Goal: Register for event/course

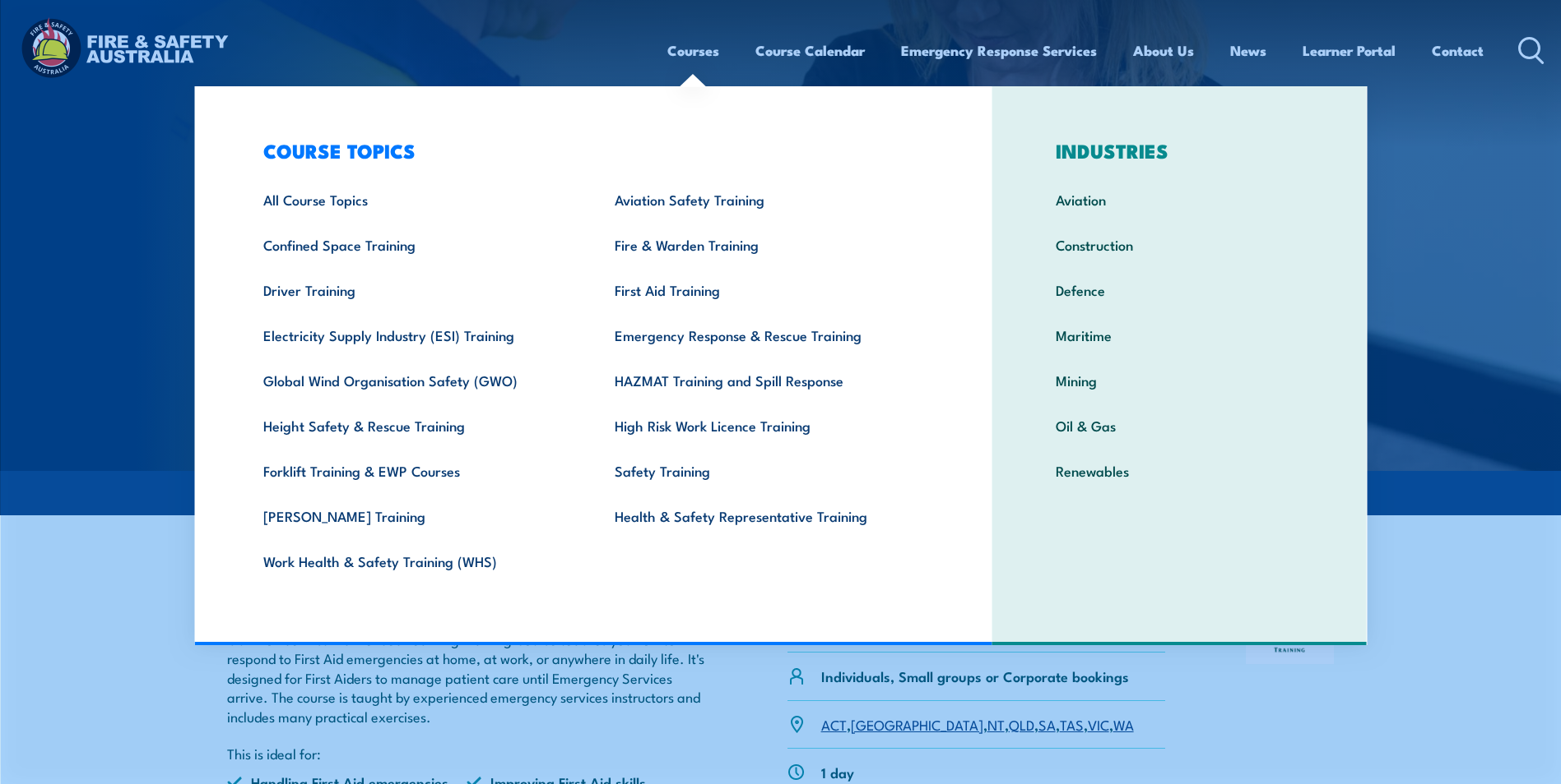
drag, startPoint x: 685, startPoint y: 47, endPoint x: 689, endPoint y: 62, distance: 15.5
click at [685, 47] on link "Courses" at bounding box center [692, 50] width 51 height 44
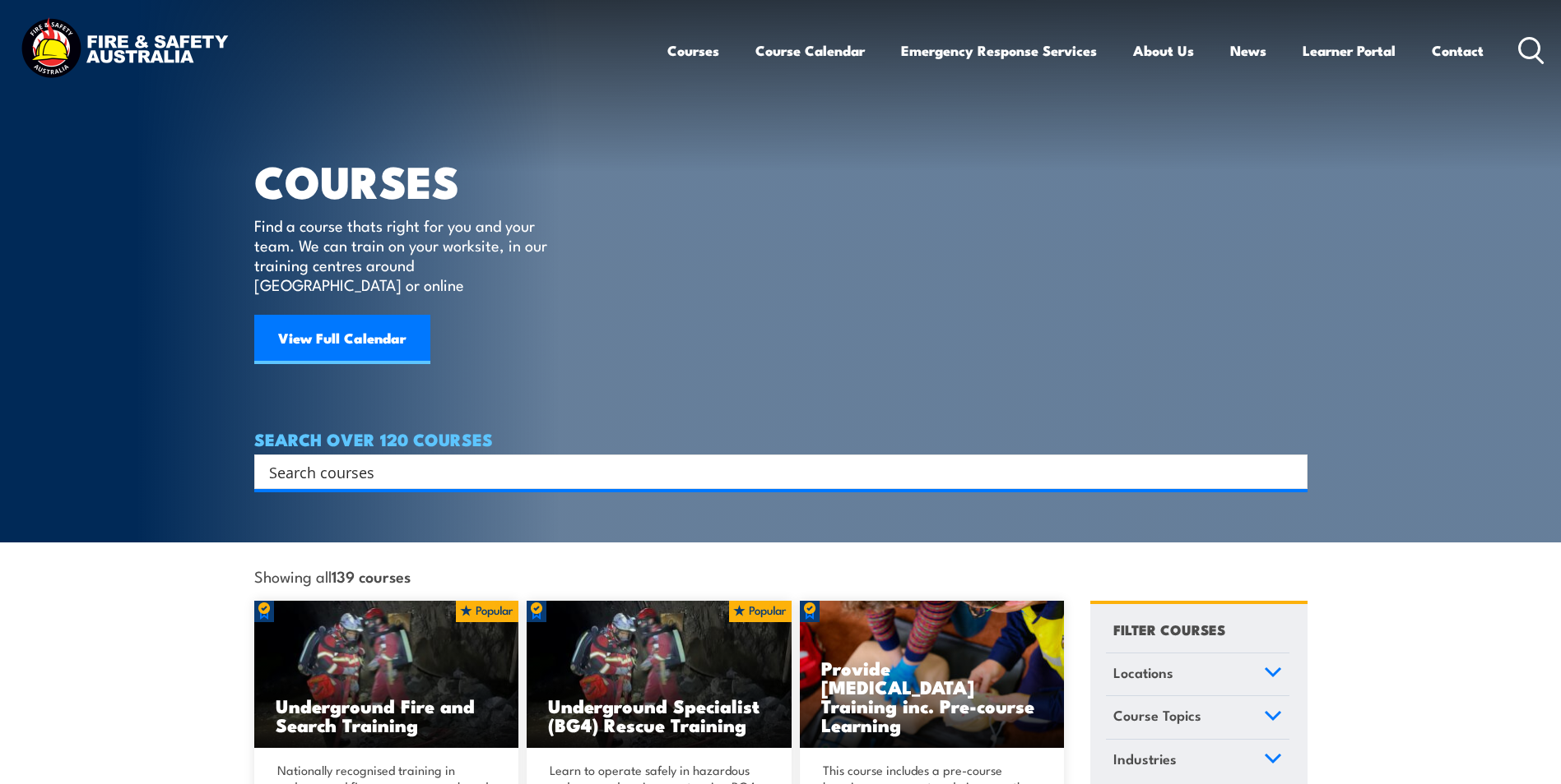
click at [550, 459] on input "Search input" at bounding box center [769, 471] width 1002 height 24
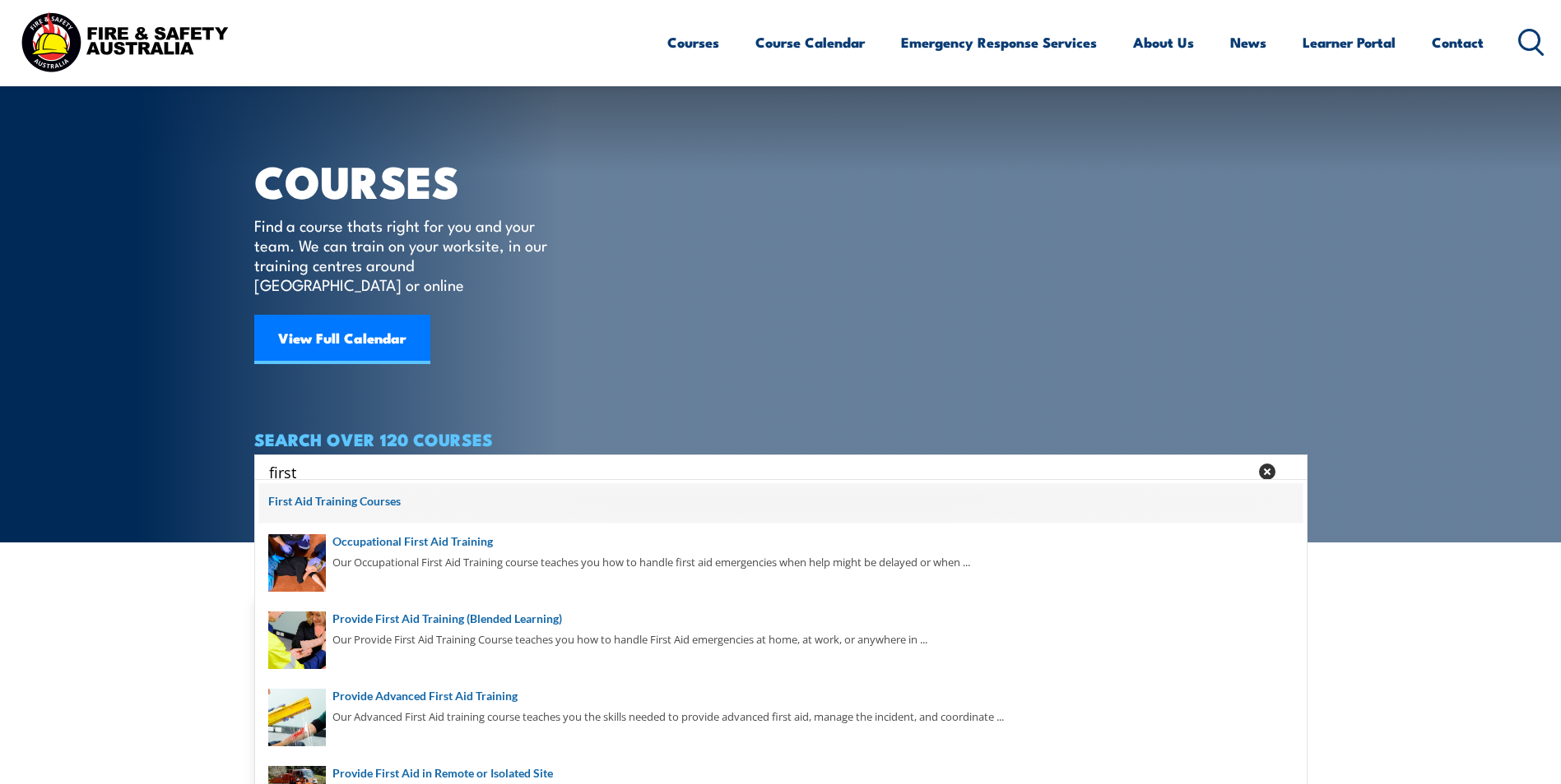
scroll to position [82, 0]
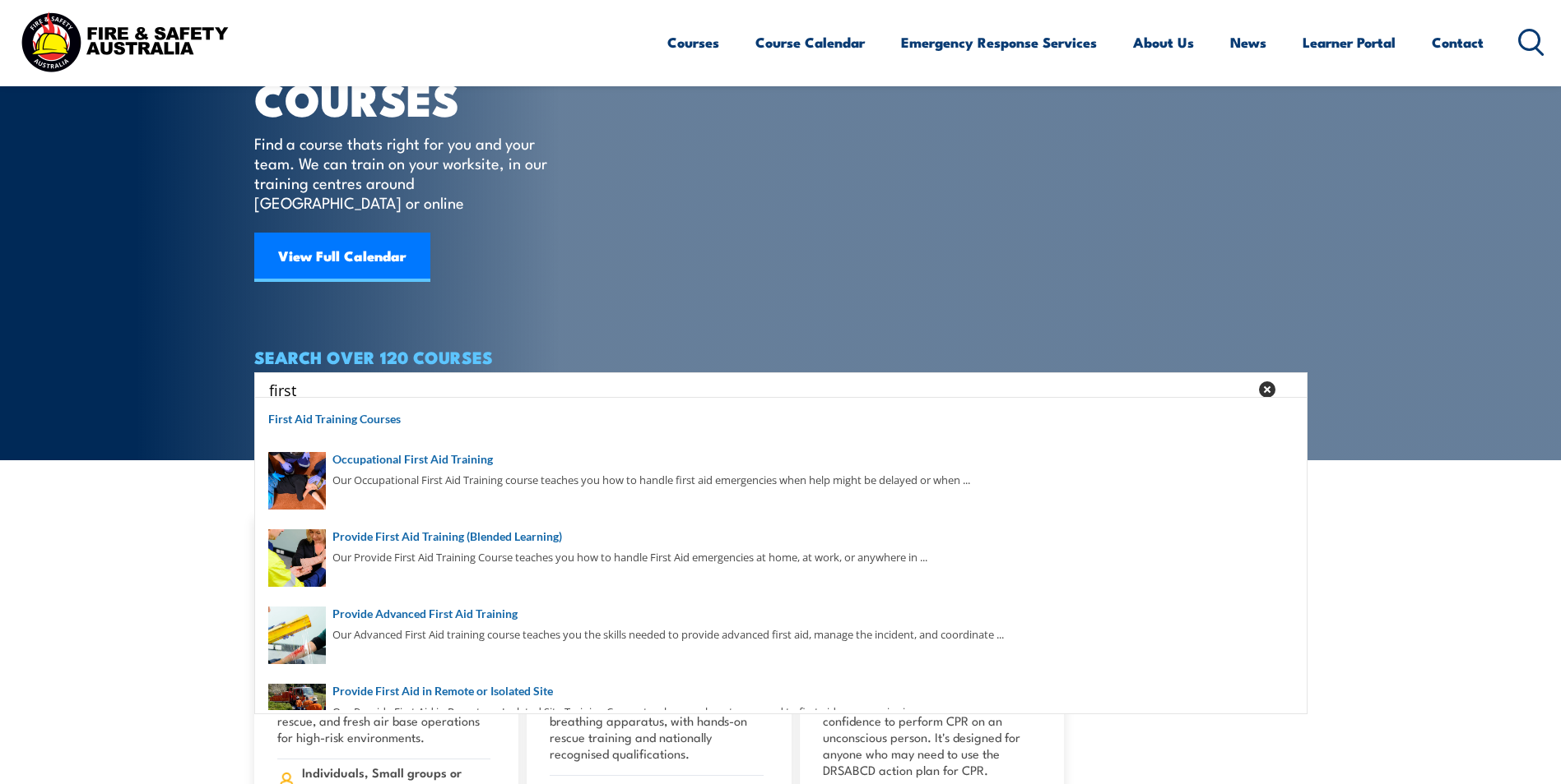
type input "first"
click at [1266, 382] on icon at bounding box center [1266, 390] width 16 height 16
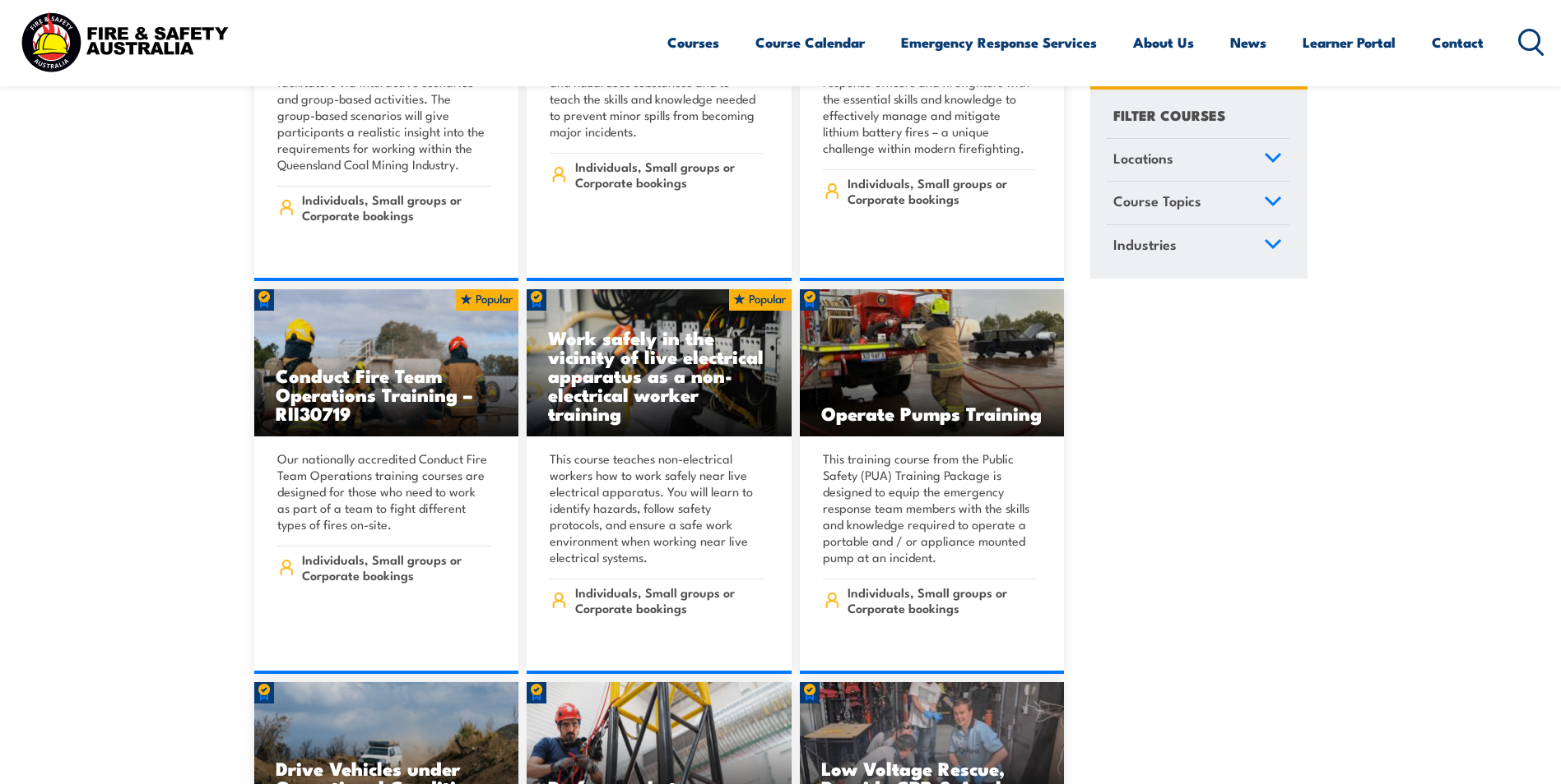
scroll to position [2549, 0]
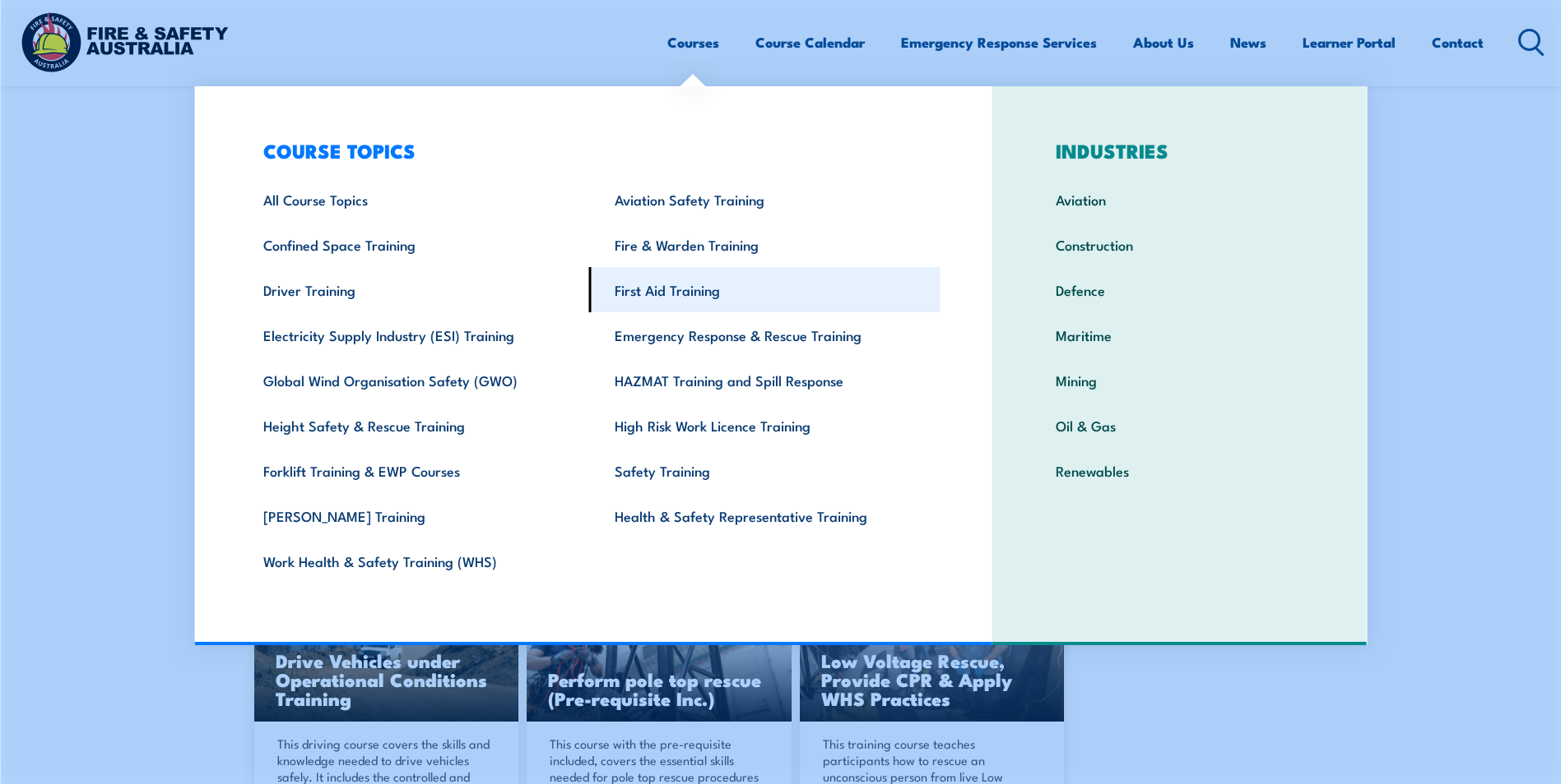
click at [649, 284] on link "First Aid Training" at bounding box center [765, 290] width 351 height 46
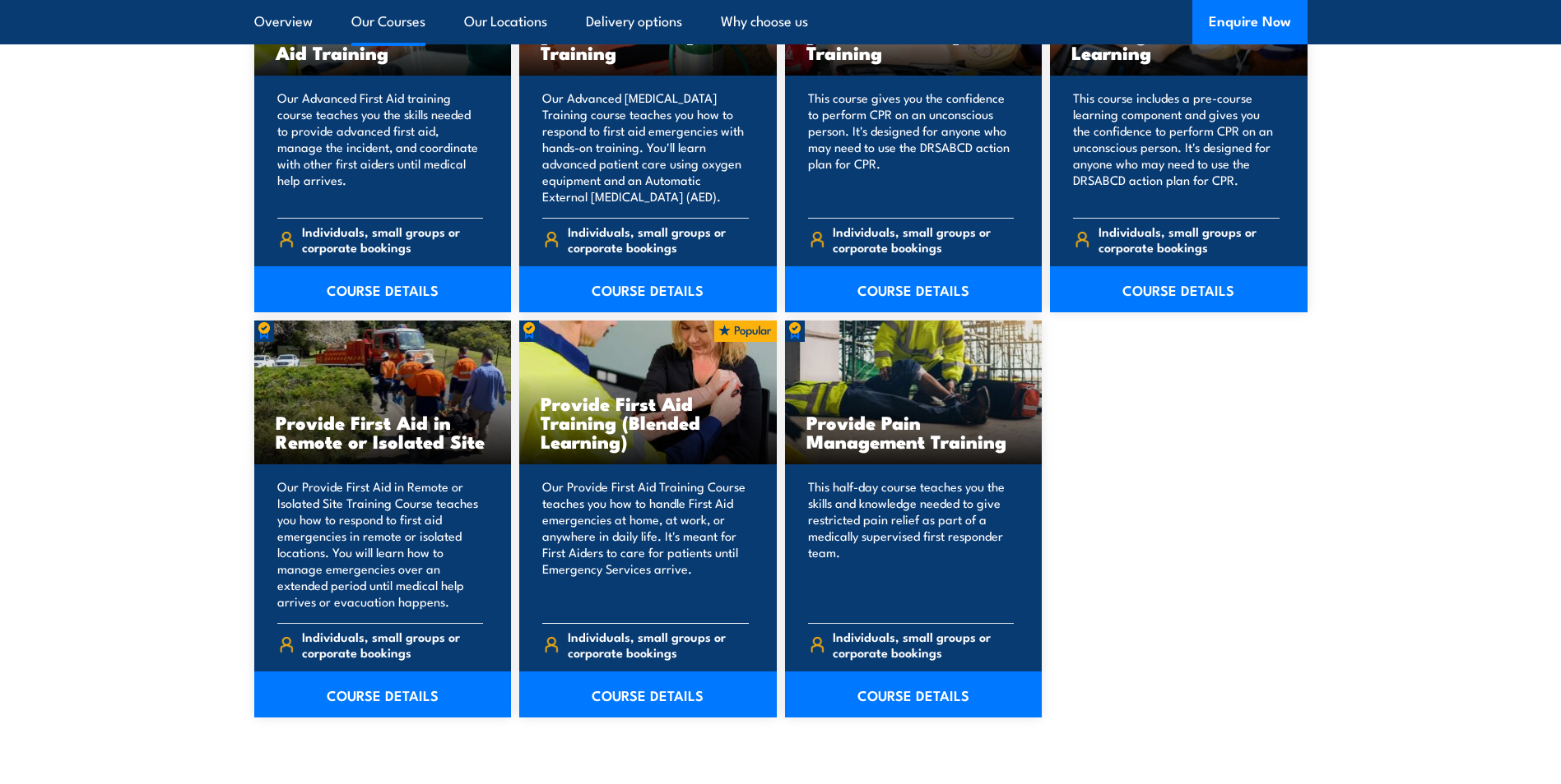
scroll to position [2385, 0]
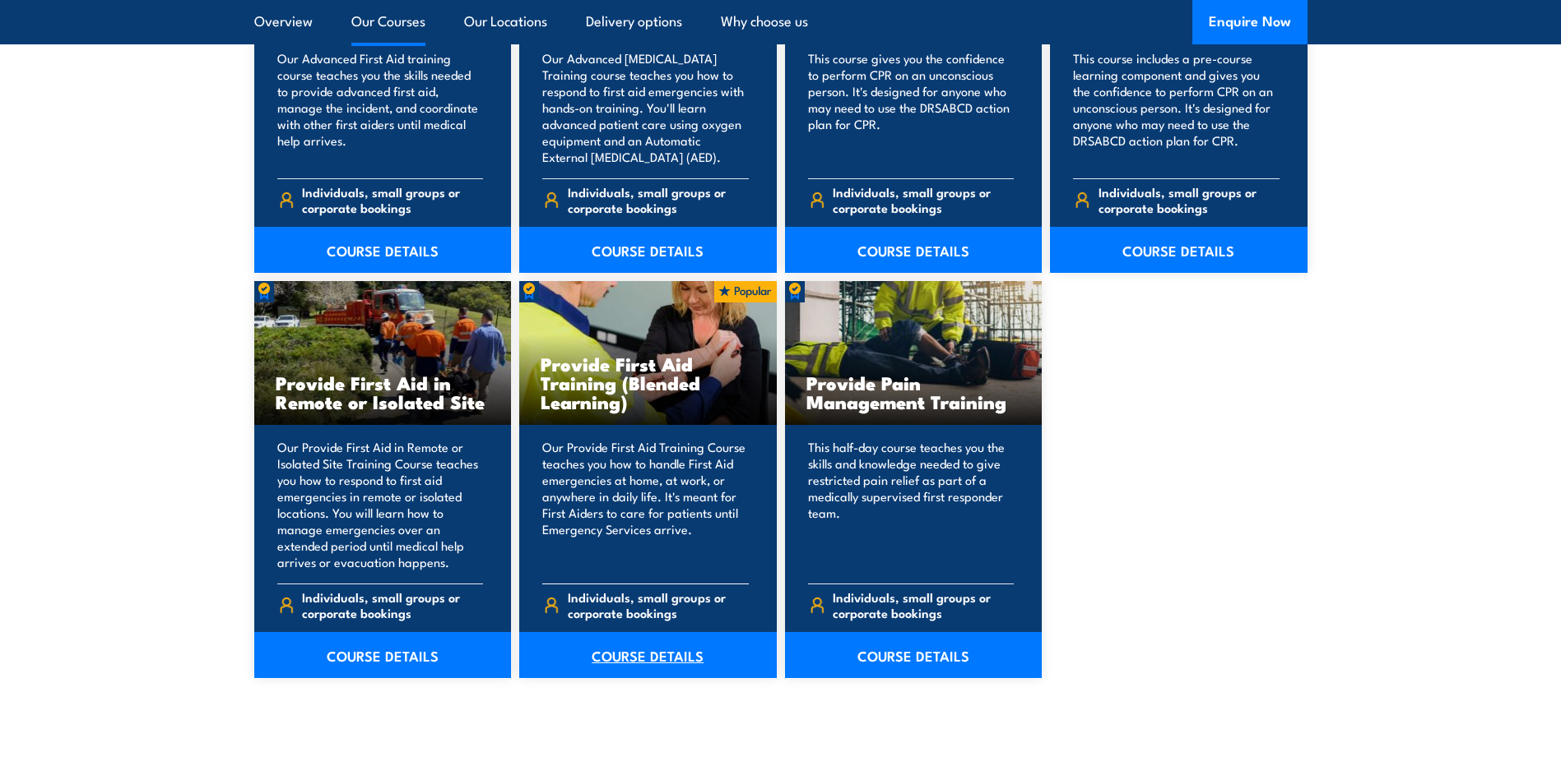
click at [621, 648] on link "COURSE DETAILS" at bounding box center [648, 656] width 258 height 47
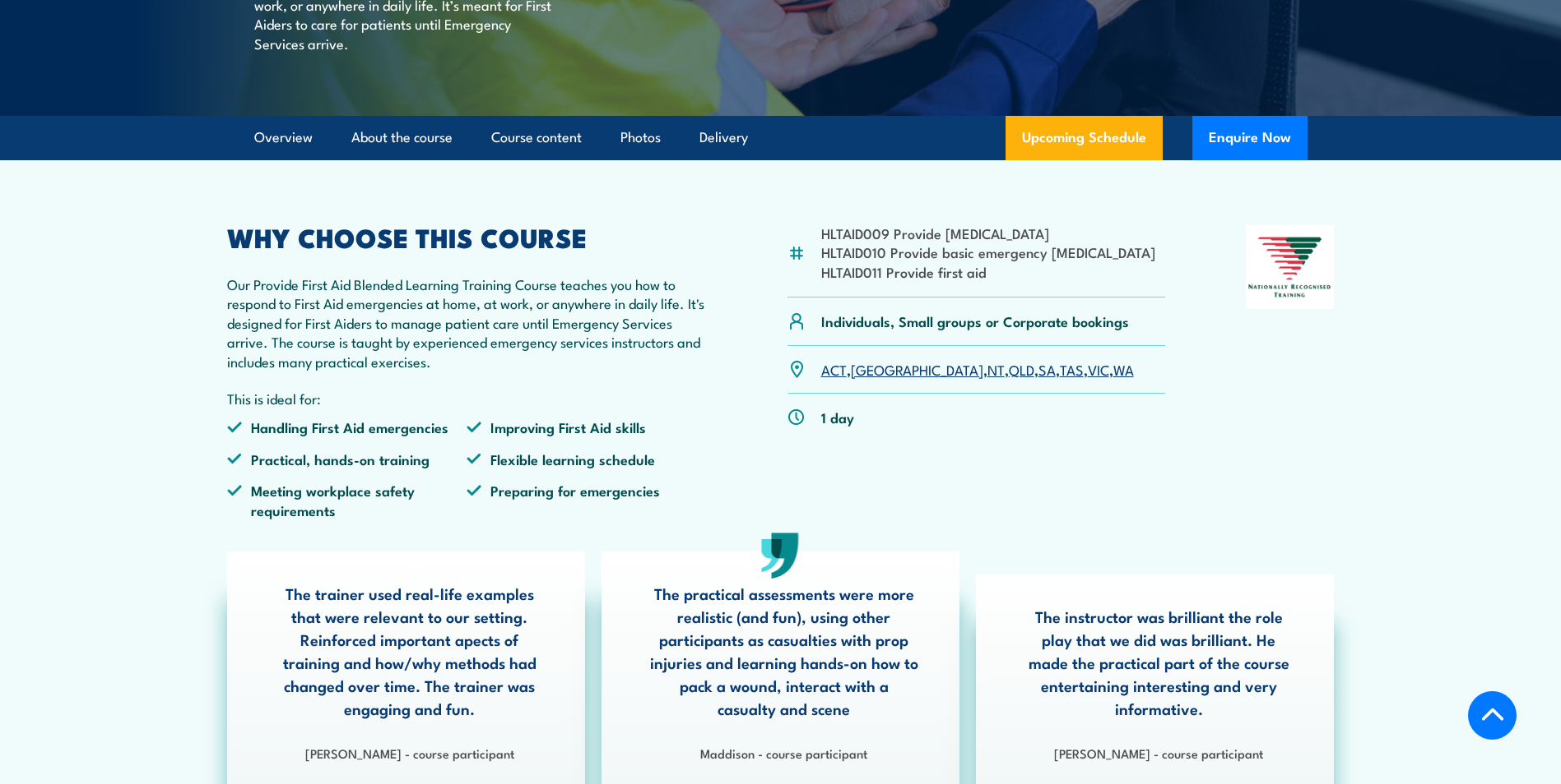
scroll to position [493, 0]
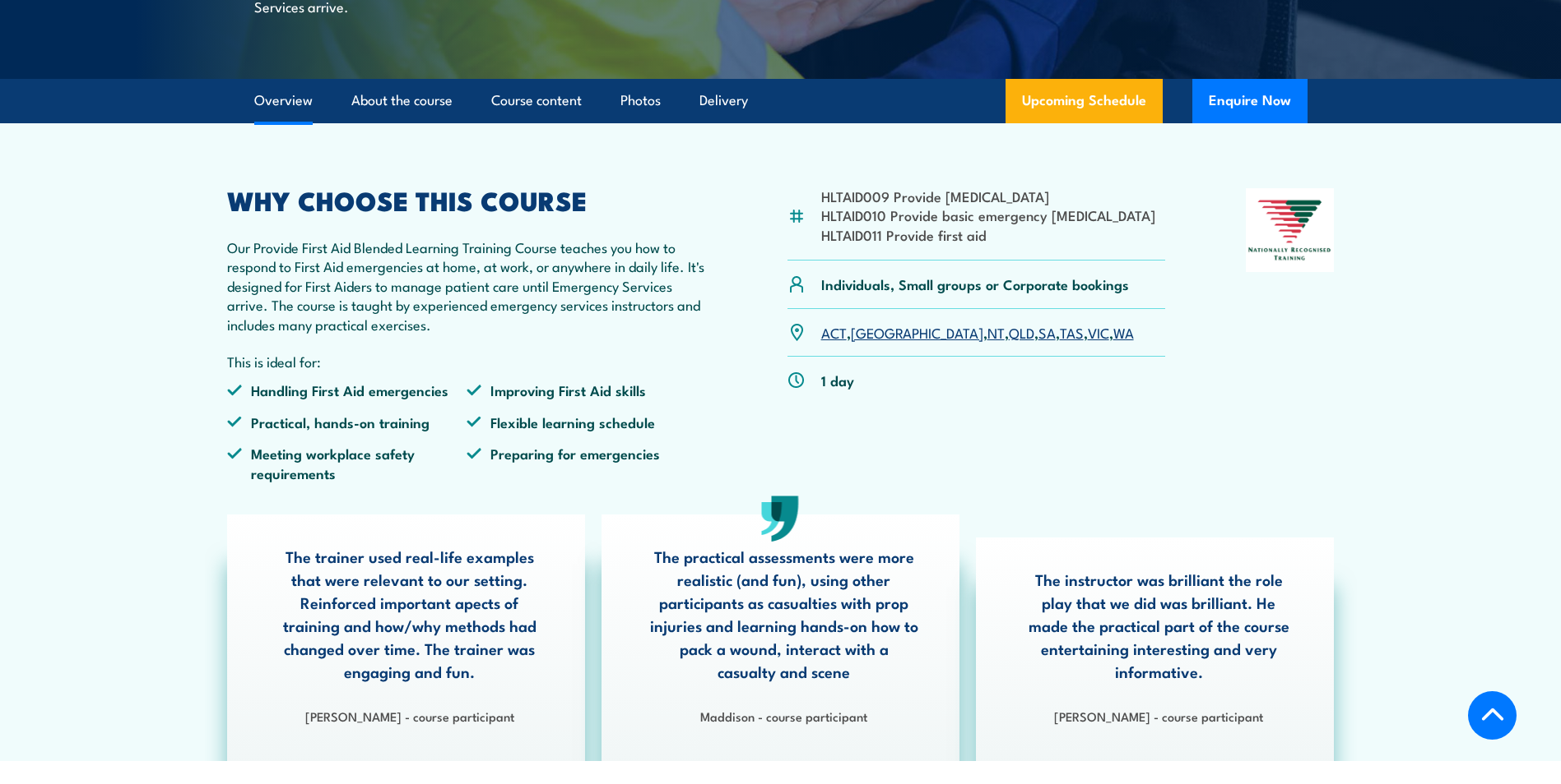
click at [1038, 342] on link "SA" at bounding box center [1047, 332] width 17 height 19
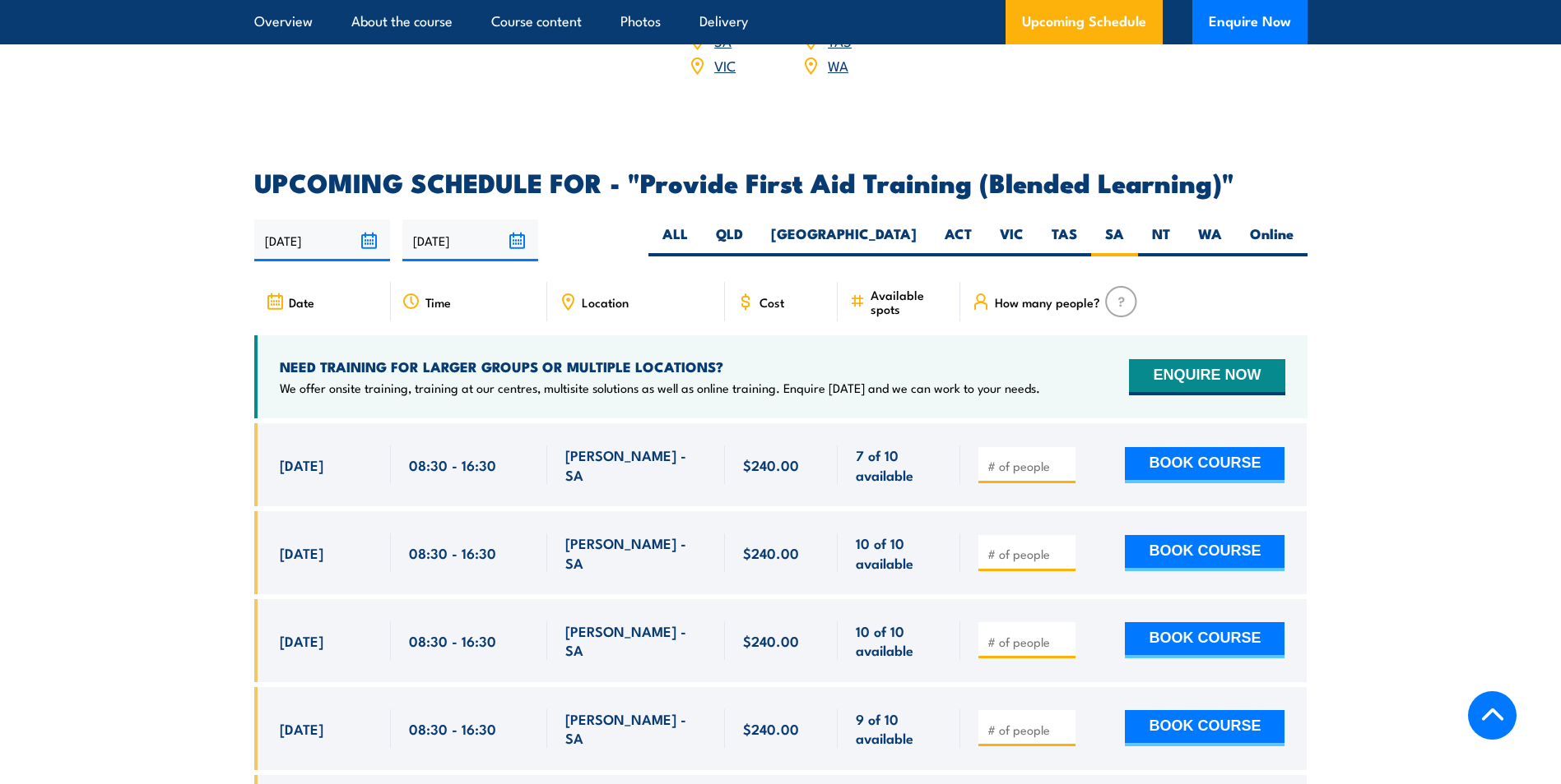
scroll to position [3259, 0]
